Goal: Information Seeking & Learning: Compare options

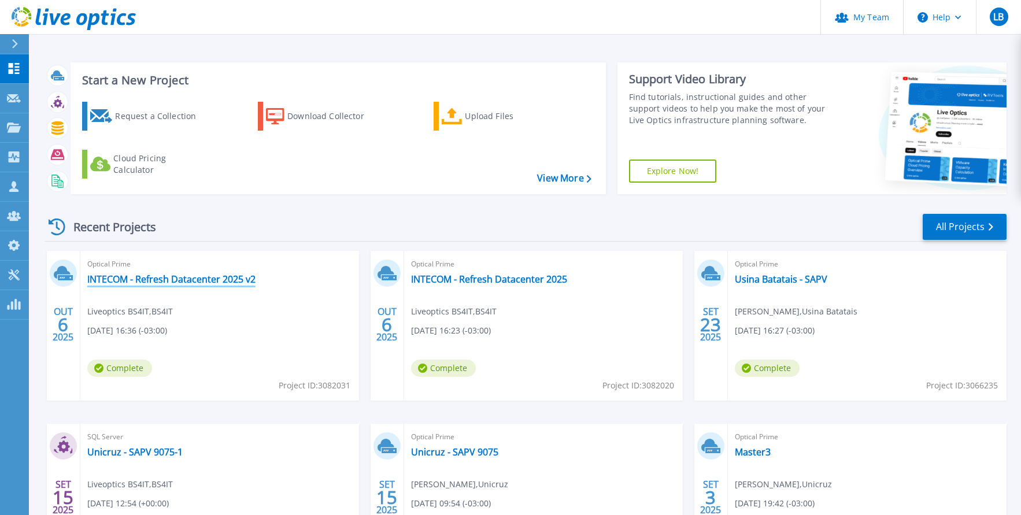
click at [179, 283] on link "INTECOM - Refresh Datacenter 2025 v2" at bounding box center [171, 279] width 168 height 12
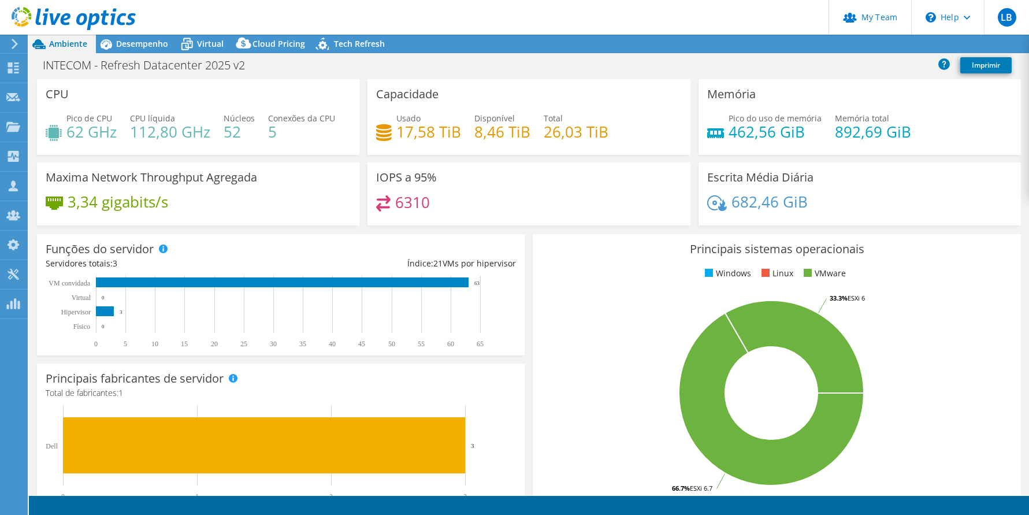
click at [286, 45] on span "Cloud Pricing" at bounding box center [279, 43] width 53 height 11
select select "USD"
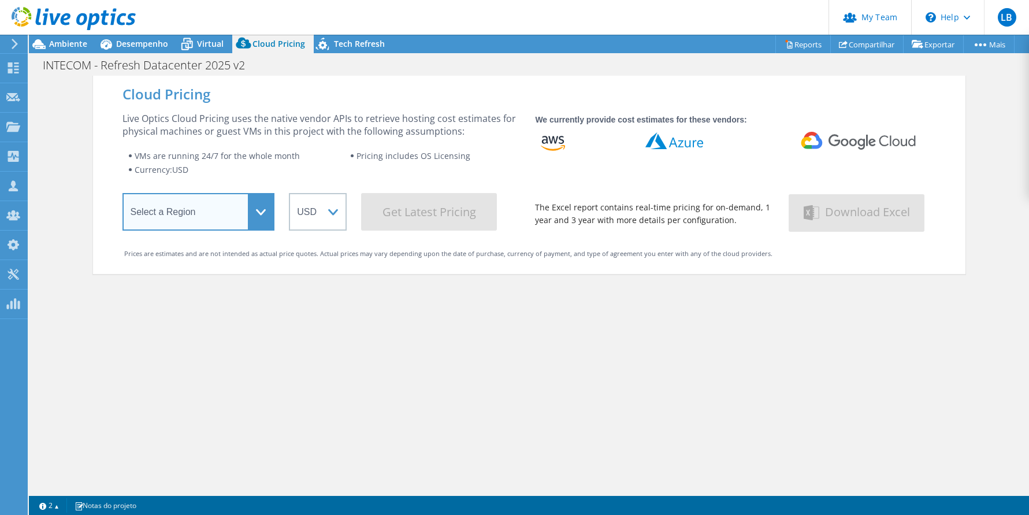
click at [230, 212] on select "Select a Region Asia Pacific (Hong Kong) Asia Pacific (Mumbai) Asia Pacific (Se…" at bounding box center [199, 212] width 153 height 38
click at [507, 349] on div "Cloud Pricing Live Optics Cloud Pricing uses the native vendor APIs to retrieve…" at bounding box center [529, 333] width 873 height 515
click at [194, 198] on select "Select a Region Asia Pacific (Hong Kong) Asia Pacific (Mumbai) Asia Pacific (Se…" at bounding box center [199, 212] width 153 height 38
select select "SouthAmerica"
click at [123, 195] on select "Select a Region Asia Pacific (Hong Kong) Asia Pacific (Mumbai) Asia Pacific (Se…" at bounding box center [199, 212] width 153 height 38
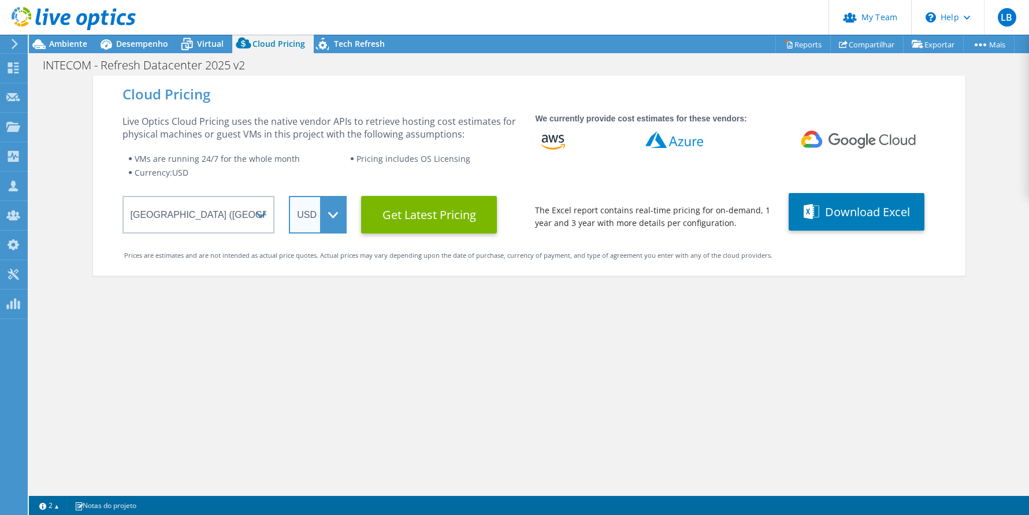
click at [335, 214] on select "ARS AUD BRL CAD CHF CLP CNY DKK EUR GBP HKD HUF INR JPY MXN MYR NOK NZD PEN SEK…" at bounding box center [318, 215] width 58 height 38
click at [333, 210] on select "ARS AUD BRL CAD CHF CLP CNY DKK EUR GBP HKD HUF INR JPY MXN MYR NOK NZD PEN SEK…" at bounding box center [318, 215] width 58 height 38
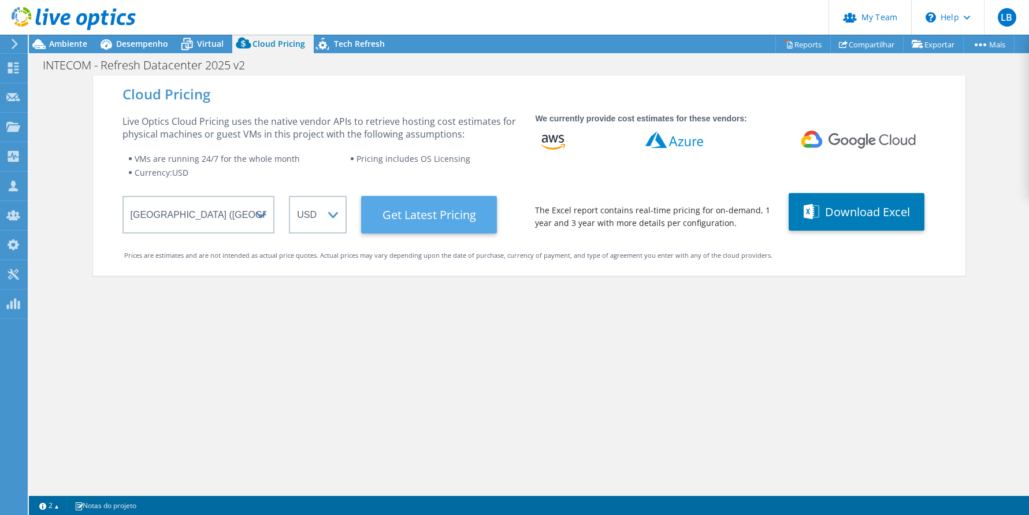
click at [422, 211] on Latest "Get Latest Pricing" at bounding box center [429, 215] width 136 height 38
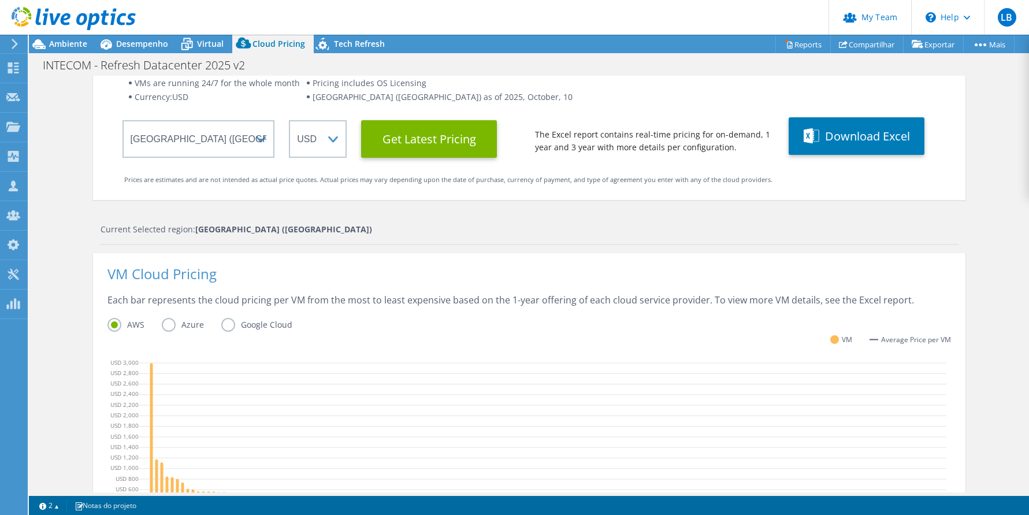
scroll to position [66, 0]
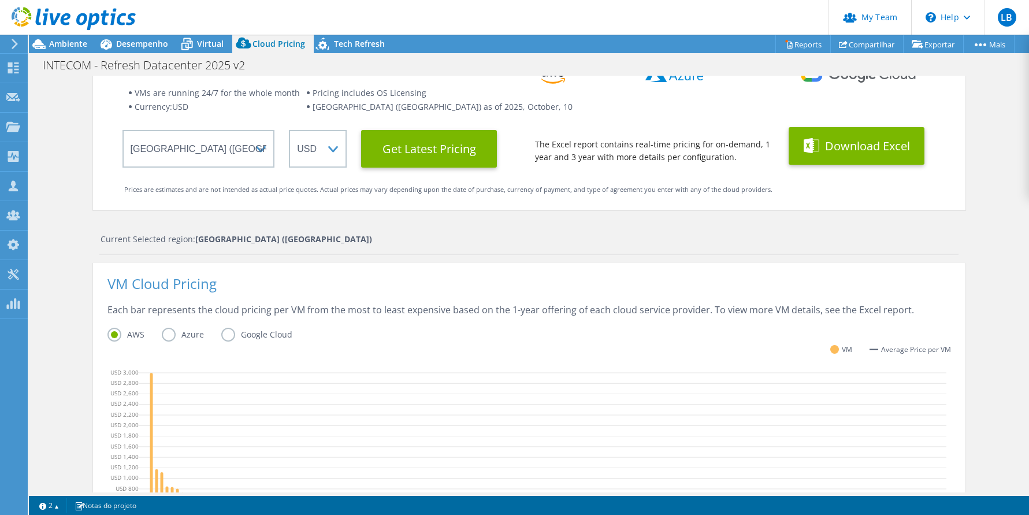
click at [835, 138] on button "Download Excel" at bounding box center [857, 146] width 136 height 38
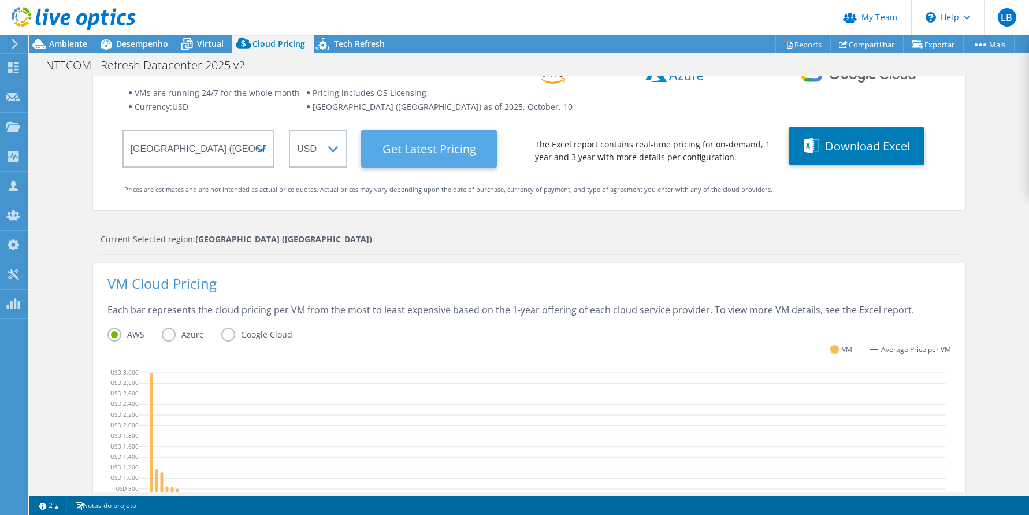
click at [414, 153] on Latest "Get Latest Pricing" at bounding box center [429, 149] width 136 height 38
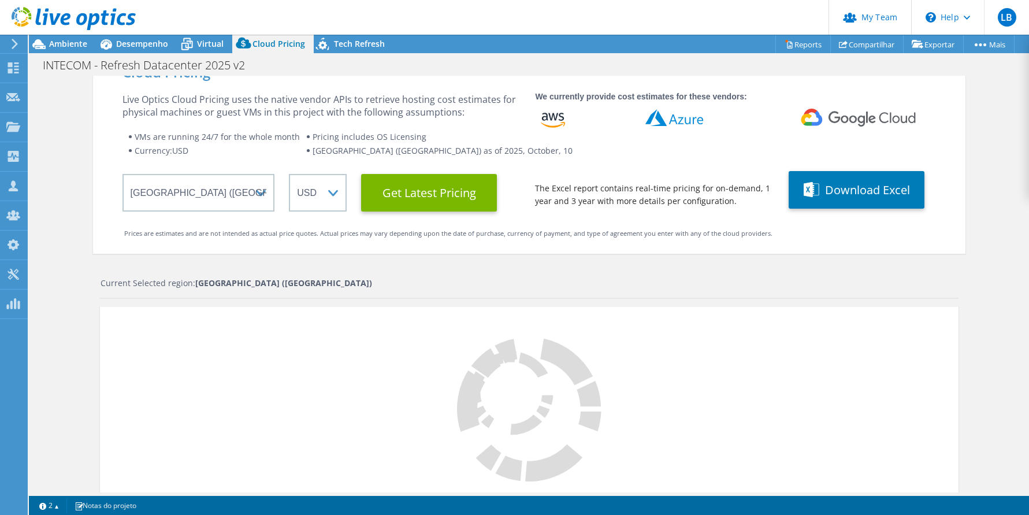
scroll to position [0, 0]
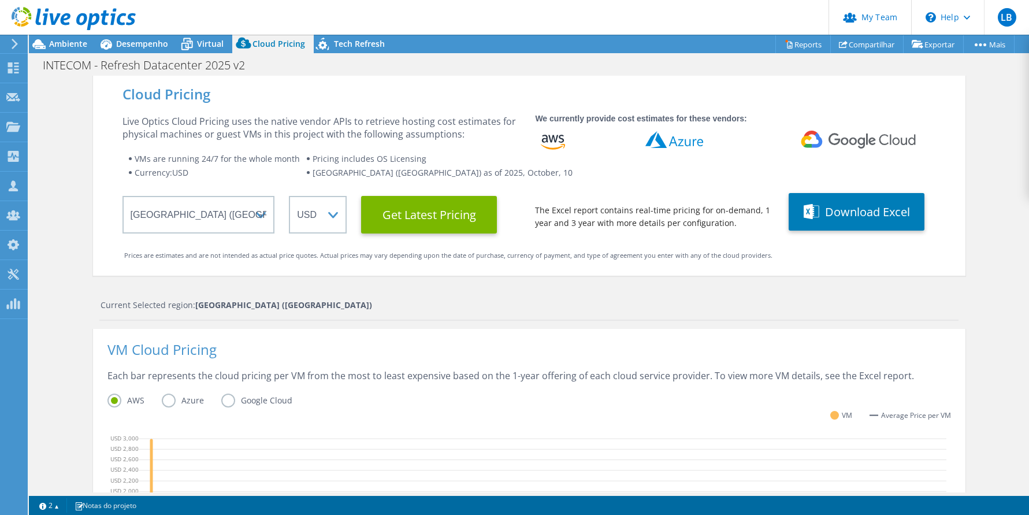
click at [554, 142] on icon at bounding box center [553, 142] width 24 height 23
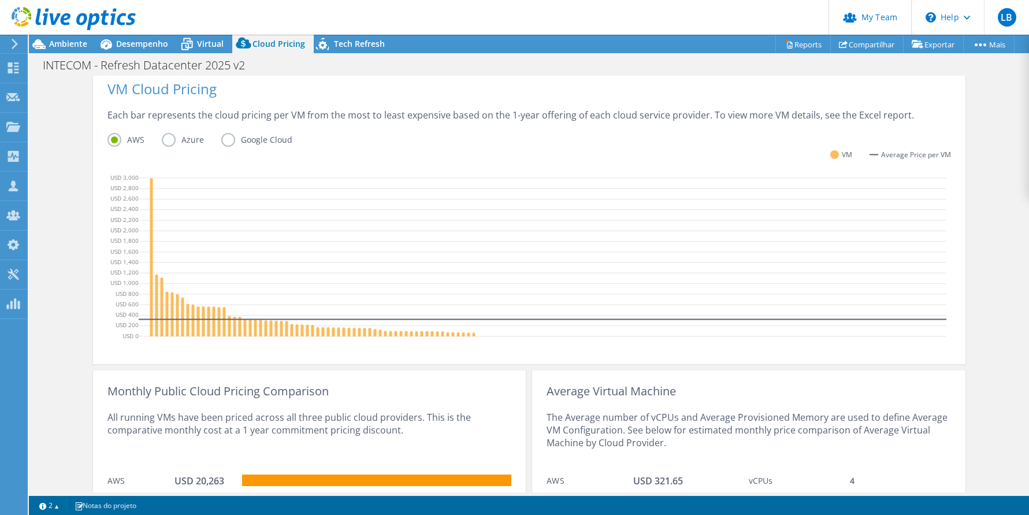
scroll to position [355, 0]
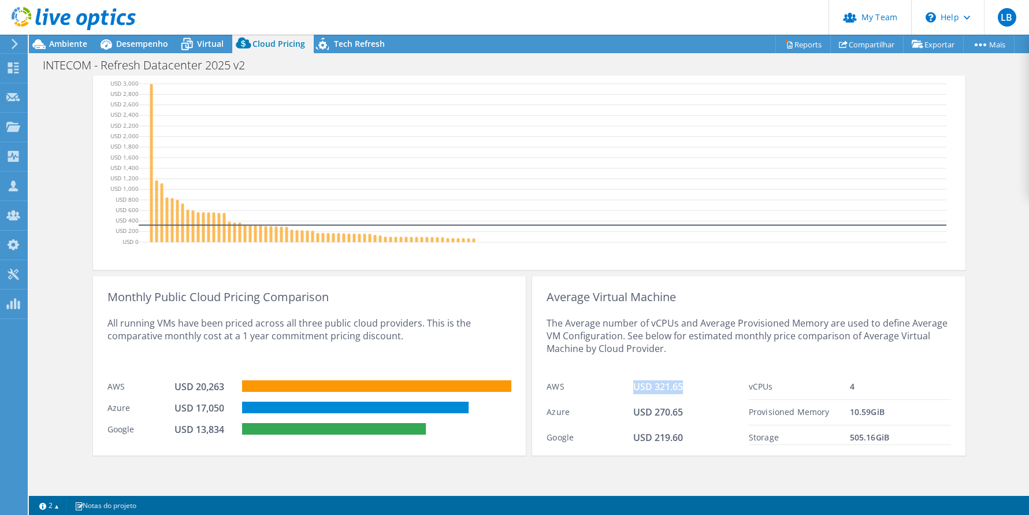
drag, startPoint x: 679, startPoint y: 389, endPoint x: 629, endPoint y: 386, distance: 49.2
click at [633, 386] on div "USD 321.65" at bounding box center [691, 387] width 116 height 14
click at [346, 46] on span "Tech Refresh" at bounding box center [359, 43] width 51 height 11
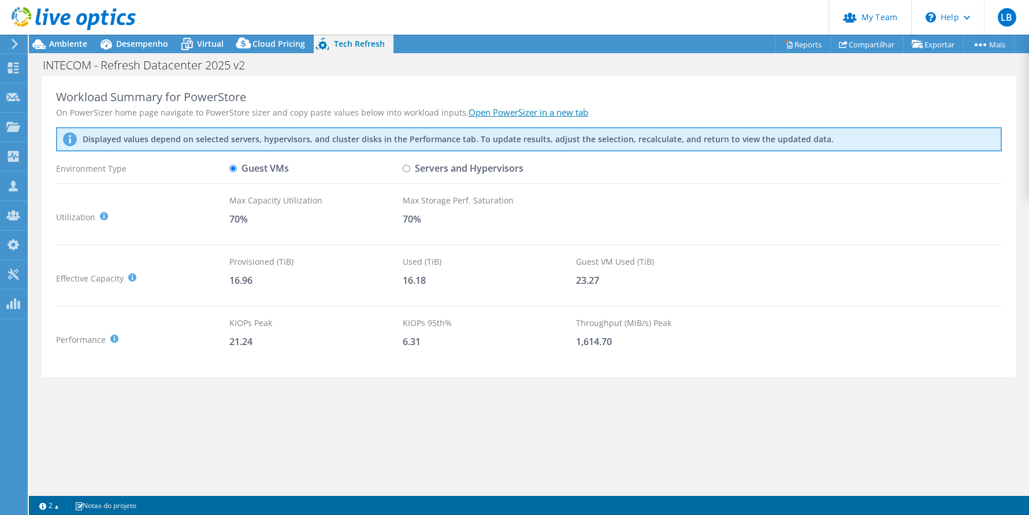
scroll to position [0, 0]
click at [287, 43] on span "Cloud Pricing" at bounding box center [279, 43] width 53 height 11
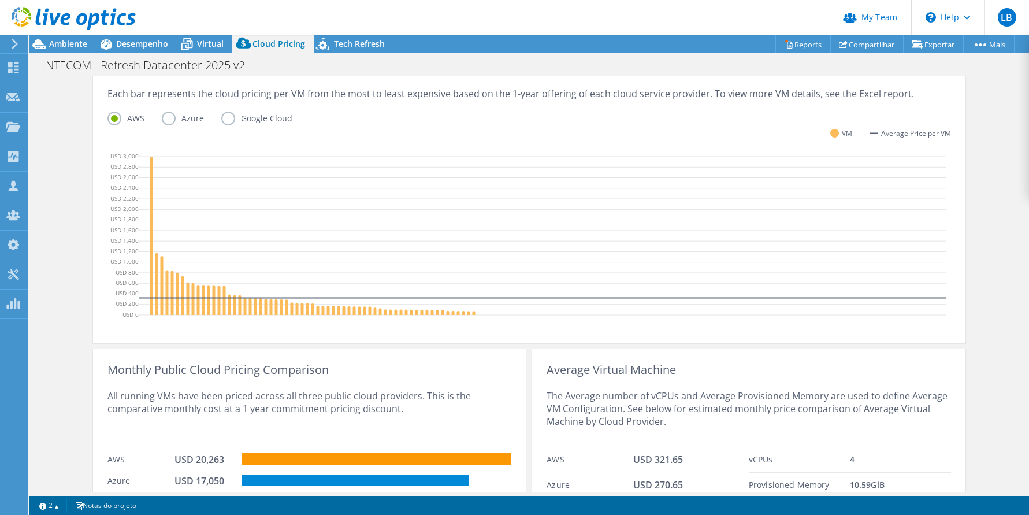
scroll to position [231, 0]
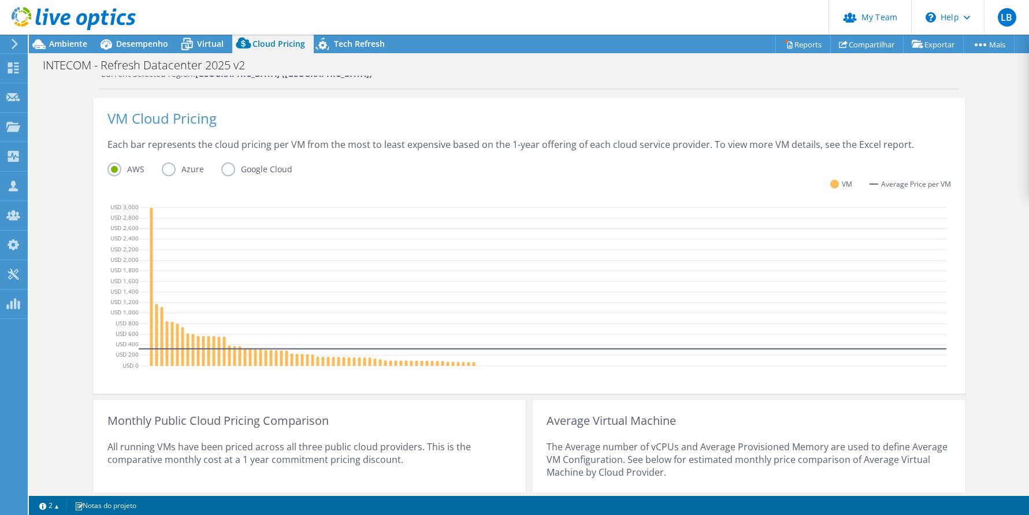
click at [183, 167] on label "Azure" at bounding box center [192, 169] width 60 height 14
click at [0, 0] on input "Azure" at bounding box center [0, 0] width 0 height 0
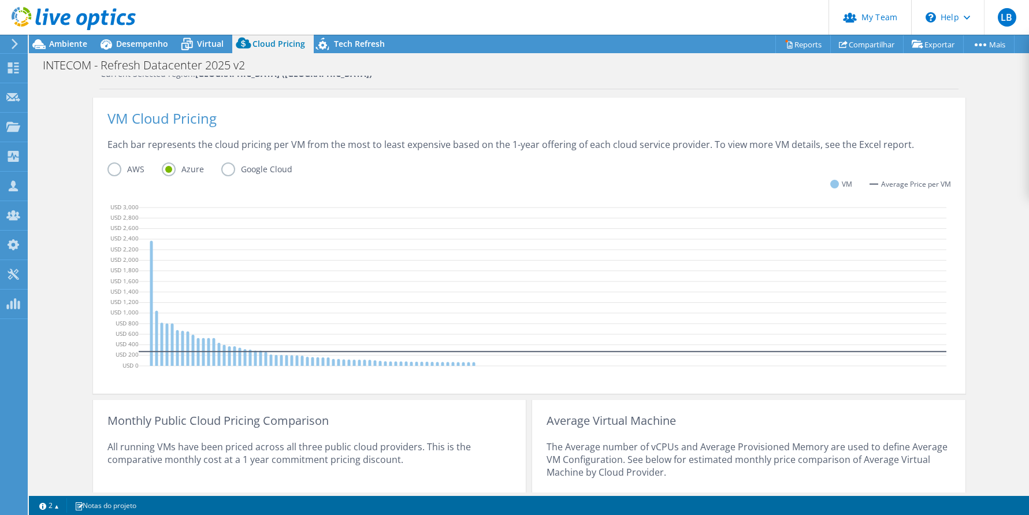
click at [221, 170] on label "Google Cloud" at bounding box center [265, 169] width 88 height 14
click at [0, 0] on input "Google Cloud" at bounding box center [0, 0] width 0 height 0
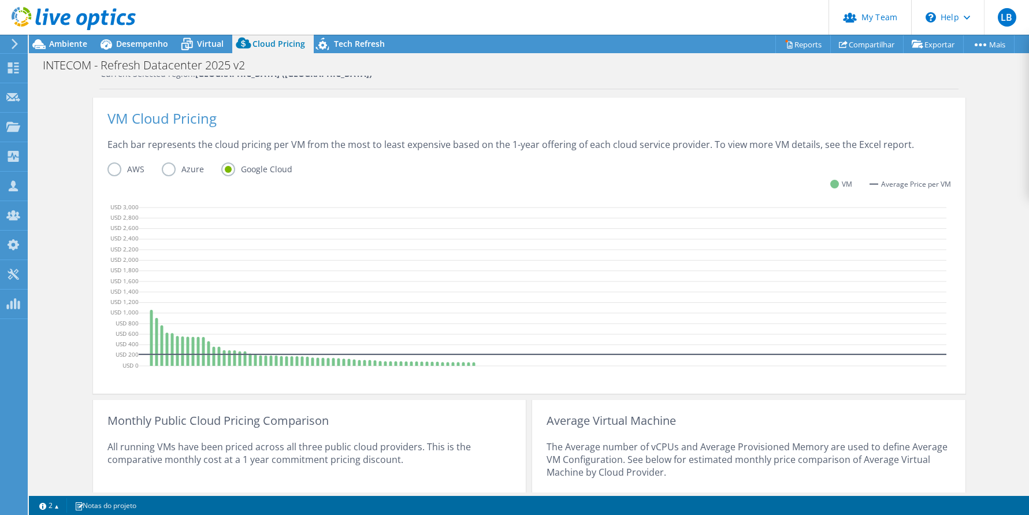
click at [113, 170] on label "AWS" at bounding box center [135, 169] width 54 height 14
click at [0, 0] on input "AWS" at bounding box center [0, 0] width 0 height 0
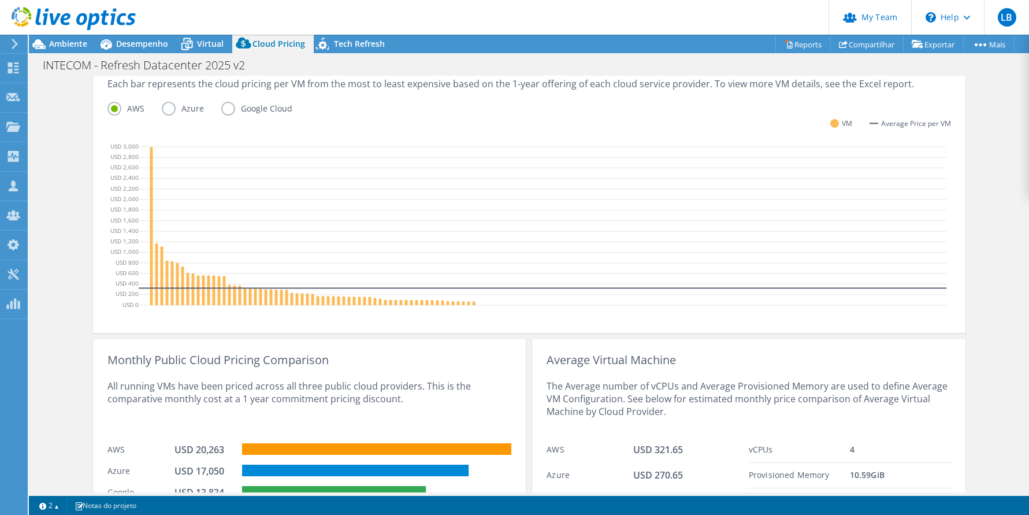
scroll to position [347, 0]
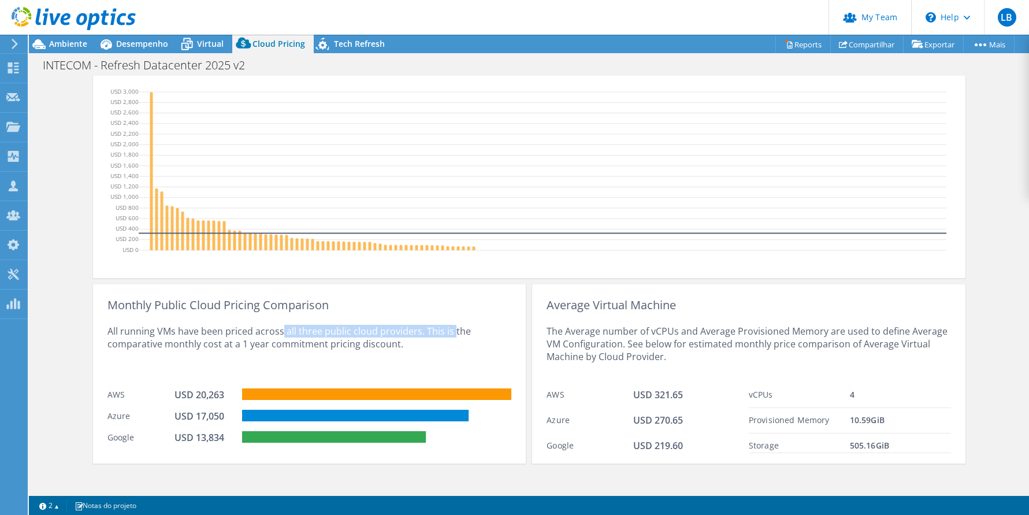
drag, startPoint x: 280, startPoint y: 333, endPoint x: 454, endPoint y: 334, distance: 174.5
click at [454, 334] on div "All running VMs have been priced across all three public cloud providers. This …" at bounding box center [310, 347] width 404 height 71
drag, startPoint x: 206, startPoint y: 343, endPoint x: 394, endPoint y: 344, distance: 188.4
click at [394, 344] on div "All running VMs have been priced across all three public cloud providers. This …" at bounding box center [310, 347] width 404 height 71
click at [426, 344] on div "All running VMs have been priced across all three public cloud providers. This …" at bounding box center [310, 347] width 404 height 71
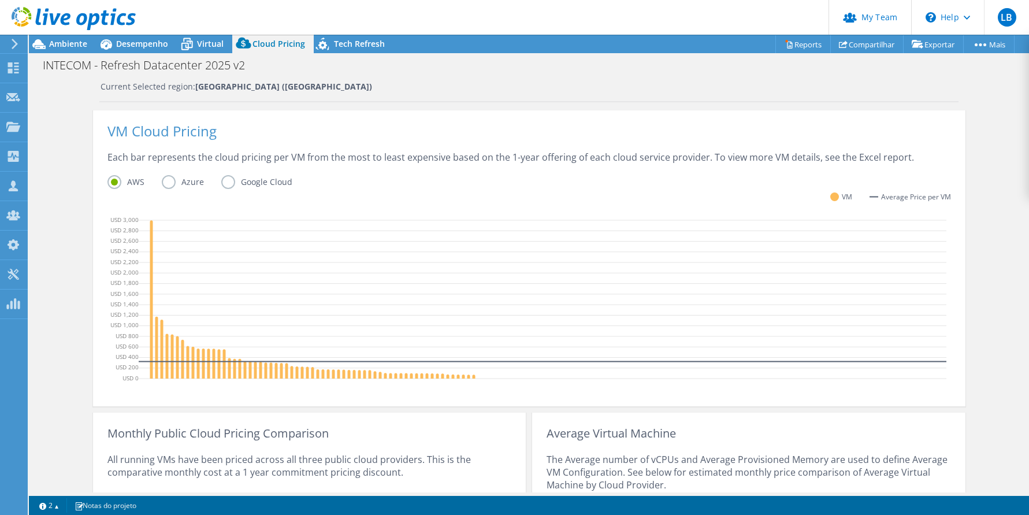
scroll to position [66, 0]
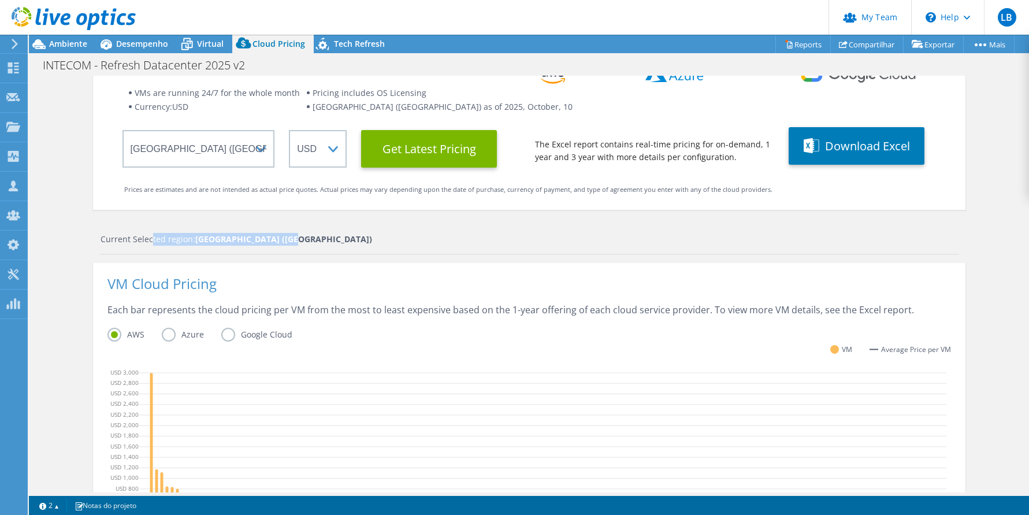
drag, startPoint x: 145, startPoint y: 241, endPoint x: 317, endPoint y: 250, distance: 171.9
click at [290, 246] on div "Current Selected region: South America (Sao Paulo)" at bounding box center [528, 244] width 859 height 22
click at [432, 249] on div "Current Selected region: South America (Sao Paulo)" at bounding box center [528, 244] width 859 height 22
click at [576, 244] on div "Current Selected region: South America (Sao Paulo)" at bounding box center [530, 239] width 858 height 13
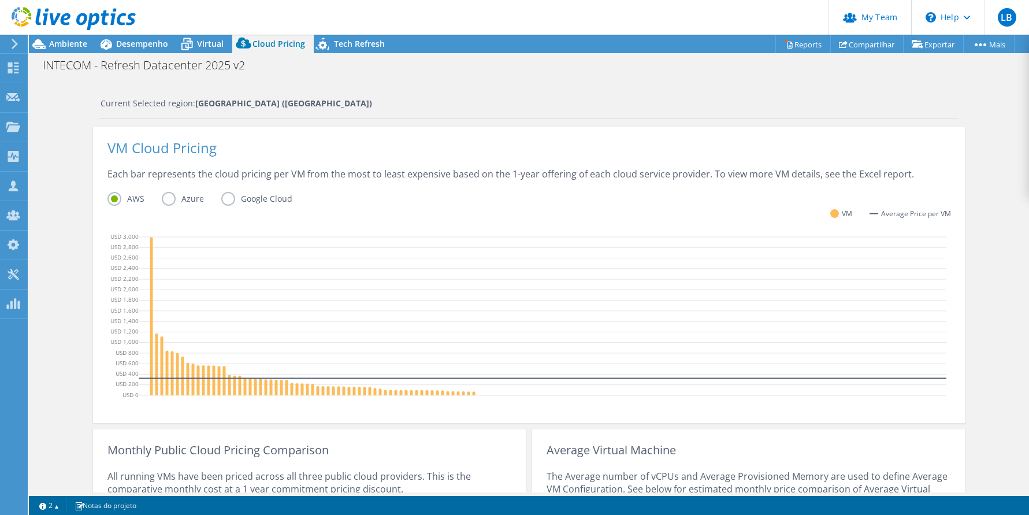
scroll to position [355, 0]
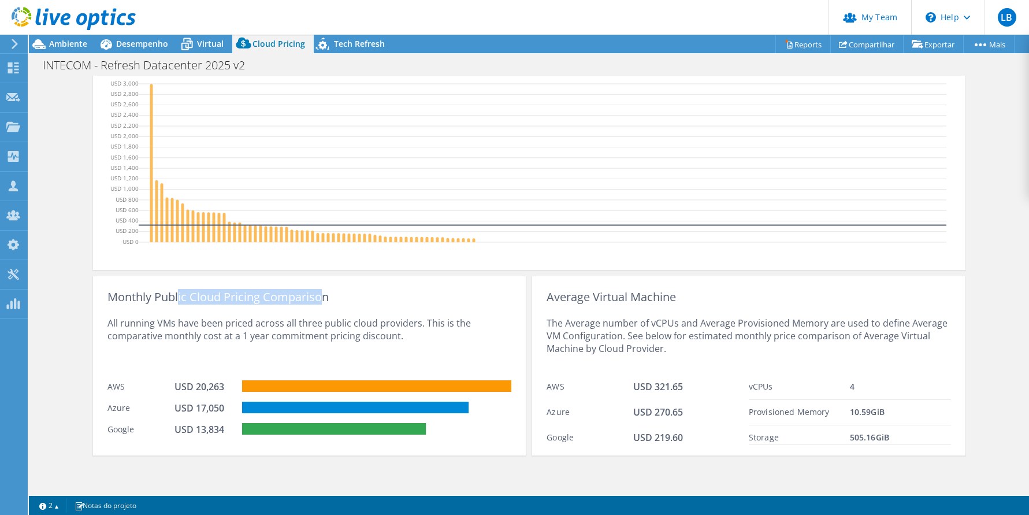
drag, startPoint x: 246, startPoint y: 294, endPoint x: 323, endPoint y: 291, distance: 77.5
click at [323, 291] on div "Monthly Public Cloud Pricing Comparison" at bounding box center [310, 297] width 404 height 13
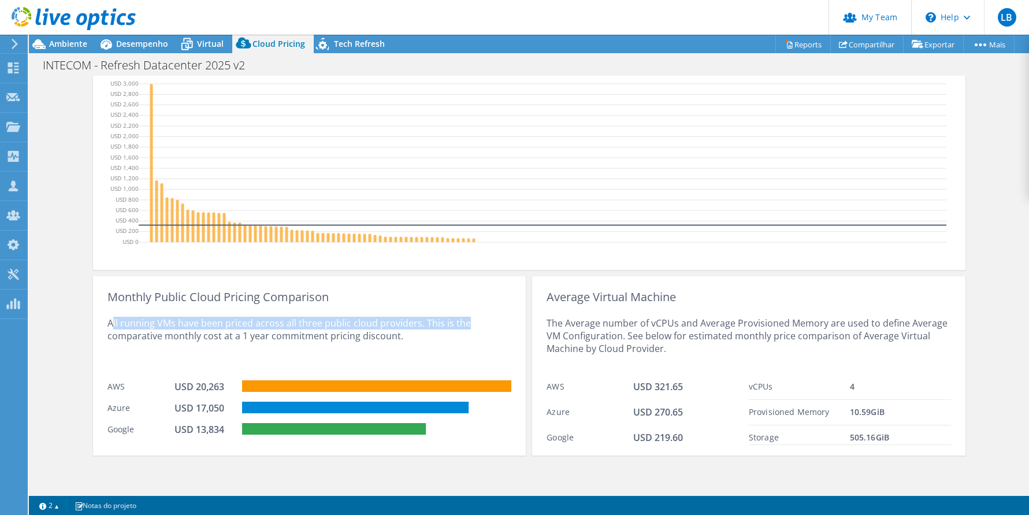
drag, startPoint x: 106, startPoint y: 325, endPoint x: 466, endPoint y: 324, distance: 360.1
click at [466, 324] on div "All running VMs have been priced across all three public cloud providers. This …" at bounding box center [310, 338] width 404 height 71
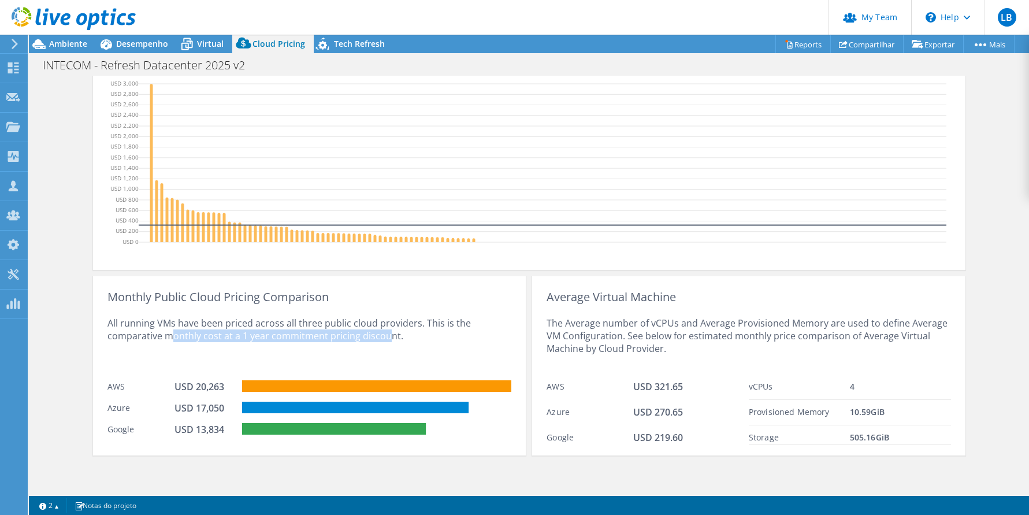
drag, startPoint x: 166, startPoint y: 339, endPoint x: 392, endPoint y: 335, distance: 226.6
click at [392, 335] on div "All running VMs have been priced across all three public cloud providers. This …" at bounding box center [310, 338] width 404 height 71
click at [387, 338] on div "All running VMs have been priced across all three public cloud providers. This …" at bounding box center [310, 338] width 404 height 71
click at [356, 505] on div "1 2 Notas do projeto" at bounding box center [282, 505] width 496 height 14
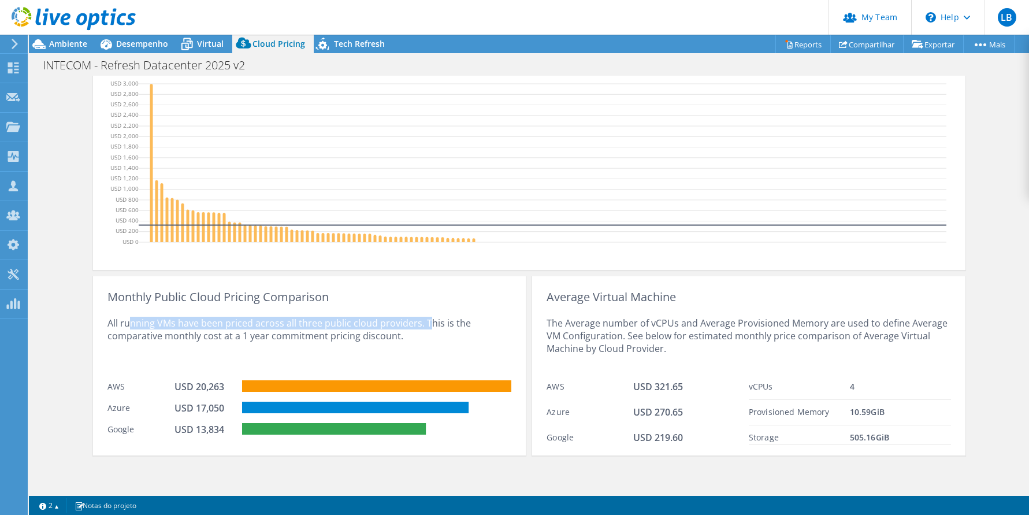
drag, startPoint x: 144, startPoint y: 327, endPoint x: 425, endPoint y: 321, distance: 281.0
click at [427, 321] on div "All running VMs have been priced across all three public cloud providers. This …" at bounding box center [310, 338] width 404 height 71
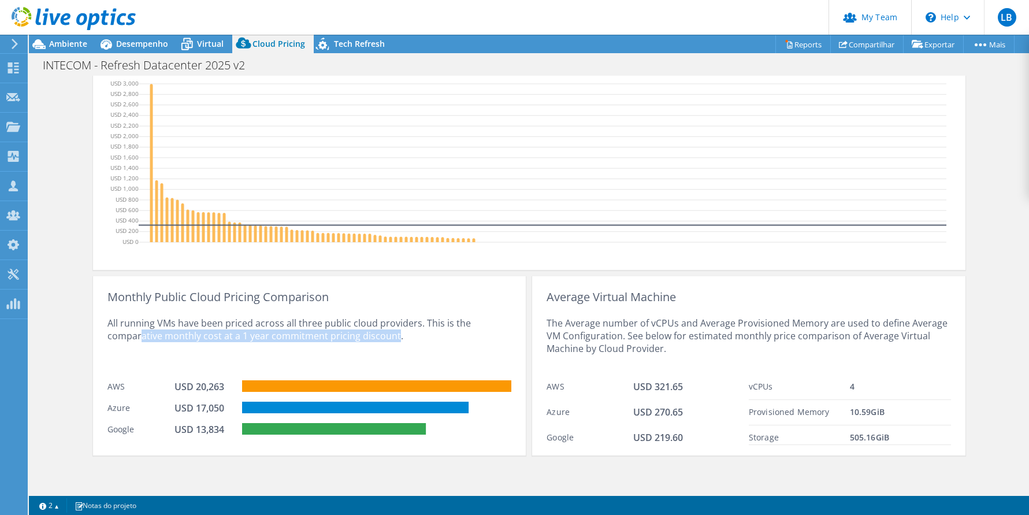
drag, startPoint x: 136, startPoint y: 337, endPoint x: 395, endPoint y: 336, distance: 258.9
click at [395, 336] on div "All running VMs have been priced across all three public cloud providers. This …" at bounding box center [310, 338] width 404 height 71
click at [414, 338] on div "All running VMs have been priced across all three public cloud providers. This …" at bounding box center [310, 338] width 404 height 71
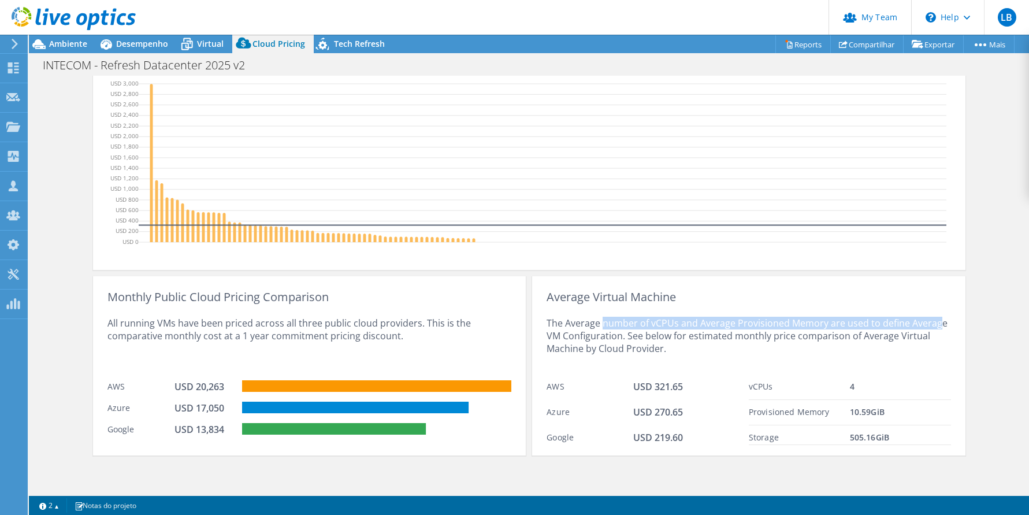
drag, startPoint x: 603, startPoint y: 328, endPoint x: 942, endPoint y: 325, distance: 339.3
click at [939, 324] on div "The Average number of vCPUs and Average Provisioned Memory are used to define A…" at bounding box center [749, 338] width 404 height 71
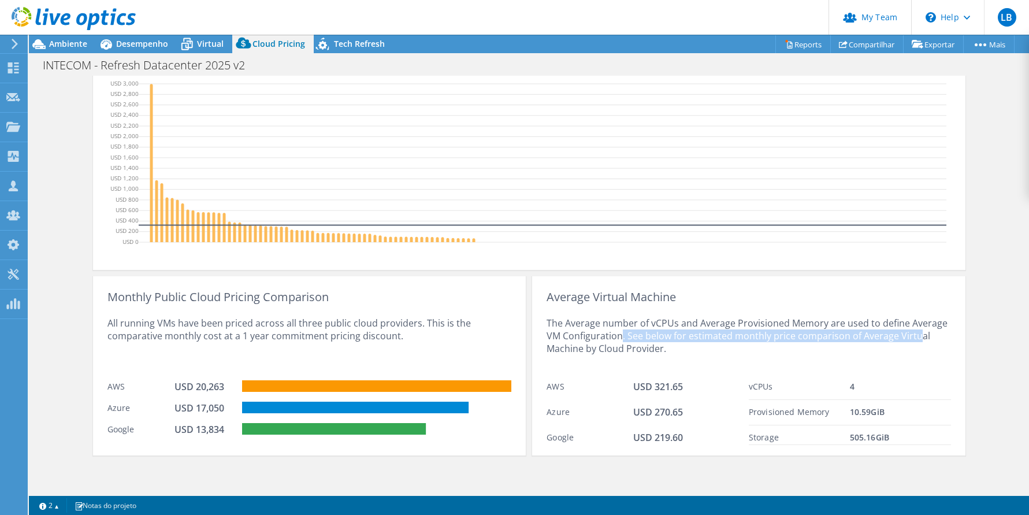
drag, startPoint x: 621, startPoint y: 340, endPoint x: 921, endPoint y: 338, distance: 300.0
click at [921, 338] on div "The Average number of vCPUs and Average Provisioned Memory are used to define A…" at bounding box center [749, 338] width 404 height 71
drag, startPoint x: 569, startPoint y: 348, endPoint x: 670, endPoint y: 349, distance: 101.1
click at [670, 349] on div "The Average number of vCPUs and Average Provisioned Memory are used to define A…" at bounding box center [749, 338] width 404 height 71
click at [751, 349] on div "The Average number of vCPUs and Average Provisioned Memory are used to define A…" at bounding box center [749, 338] width 404 height 71
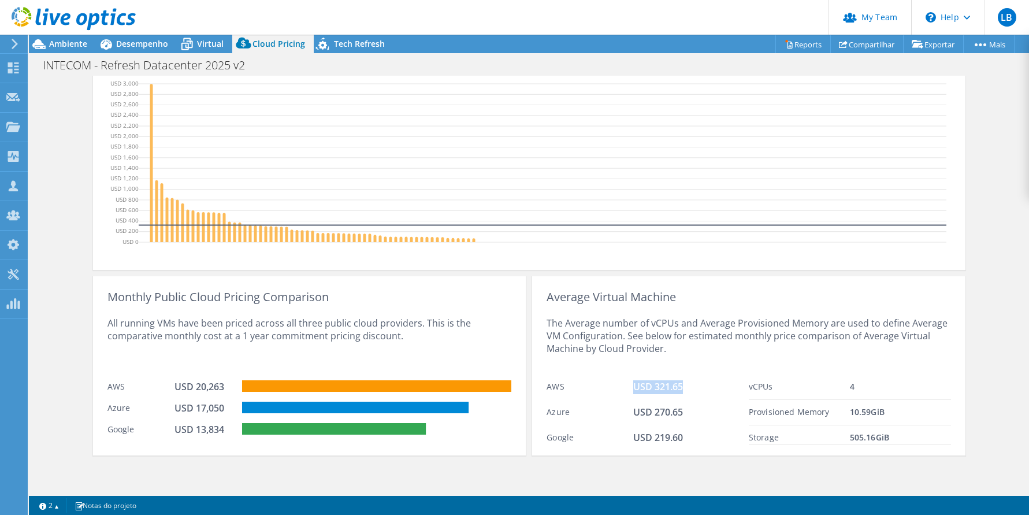
drag, startPoint x: 624, startPoint y: 387, endPoint x: 716, endPoint y: 389, distance: 91.9
click at [716, 389] on div "AWS USD 321.65" at bounding box center [648, 387] width 202 height 25
click at [662, 382] on span "USD 321.65" at bounding box center [658, 386] width 50 height 13
drag, startPoint x: 693, startPoint y: 389, endPoint x: 621, endPoint y: 389, distance: 72.2
click at [621, 389] on div "AWS USD 321.65" at bounding box center [648, 387] width 202 height 25
